Goal: Information Seeking & Learning: Learn about a topic

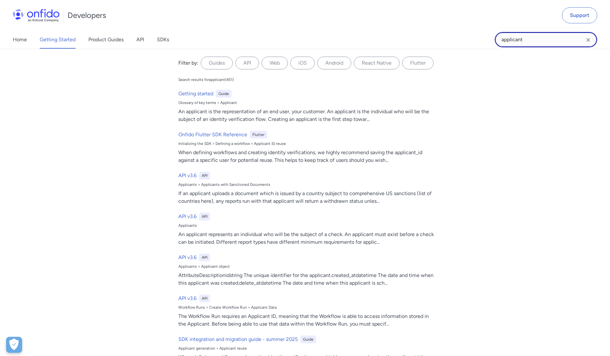
drag, startPoint x: 533, startPoint y: 43, endPoint x: 446, endPoint y: 38, distance: 86.5
click at [446, 38] on div "Home Getting Started Product Guides API SDKs applicant applicant Filter by: Gui…" at bounding box center [305, 40] width 610 height 18
type input "video liveness"
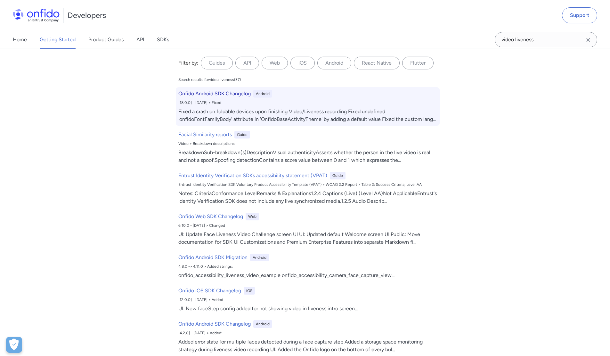
click at [221, 94] on h6 "Onfido Android SDK Changelog" at bounding box center [214, 94] width 72 height 8
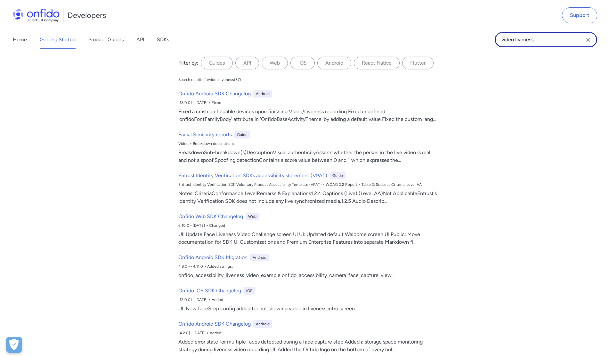
click at [517, 40] on input "video liveness" at bounding box center [545, 39] width 102 height 15
type input "videoliveness"
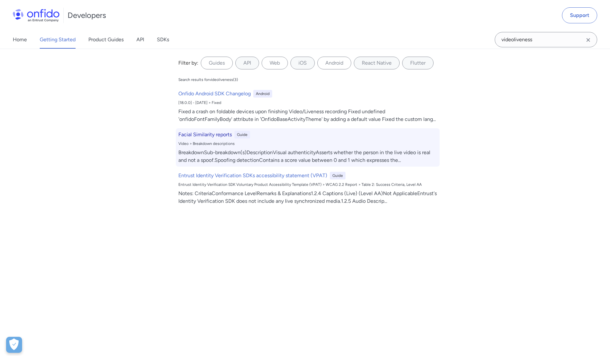
click at [218, 148] on div "Facial Similarity reports Guide Video > Breakdown descriptions BreakdownSub-bre…" at bounding box center [308, 147] width 264 height 38
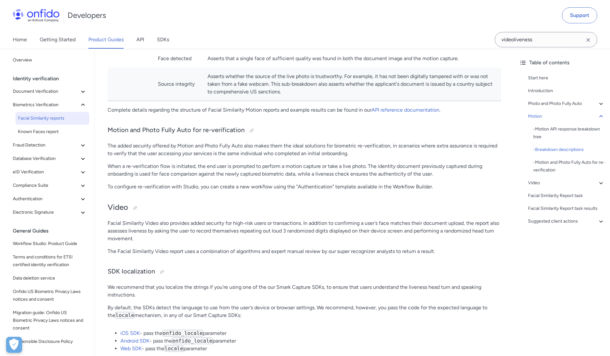
scroll to position [1332, 0]
